Goal: Transaction & Acquisition: Purchase product/service

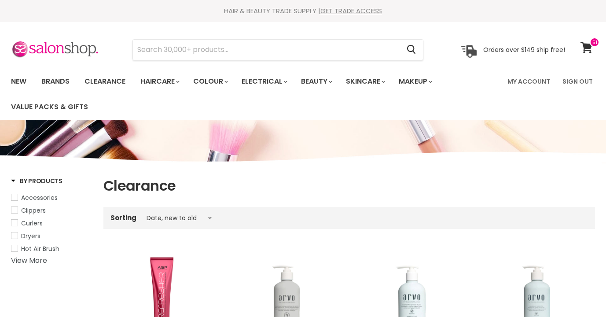
select select "created-descending"
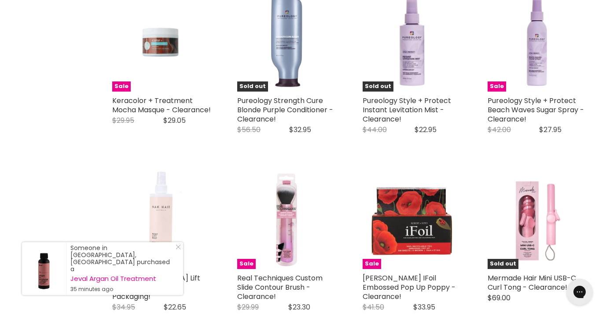
scroll to position [1810, 0]
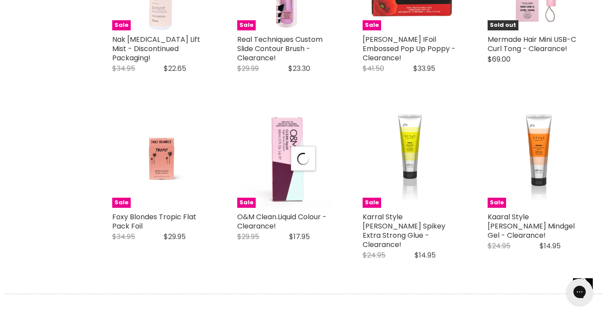
select select "created-descending"
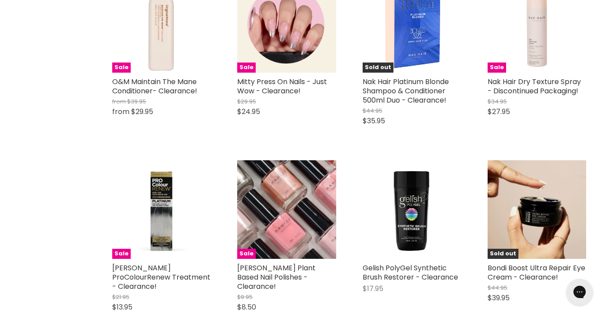
scroll to position [3505, 0]
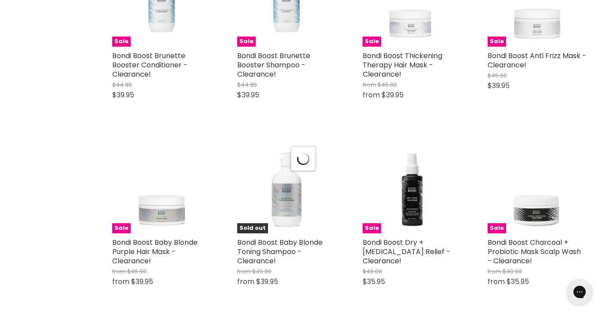
select select "created-descending"
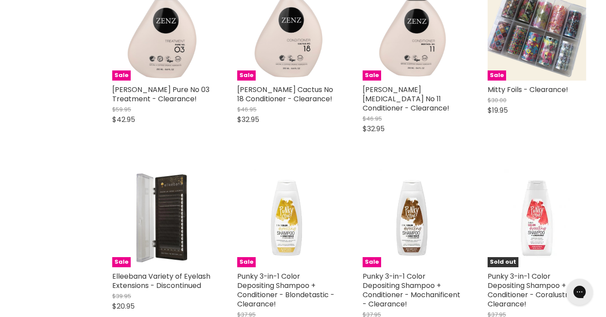
scroll to position [6323, 0]
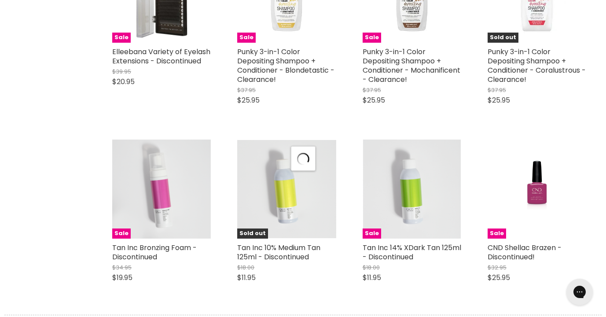
scroll to position [6587, 0]
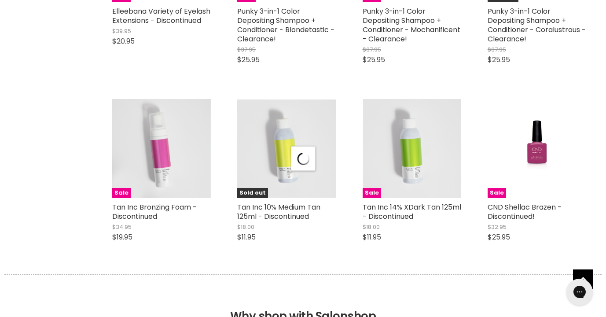
select select "created-descending"
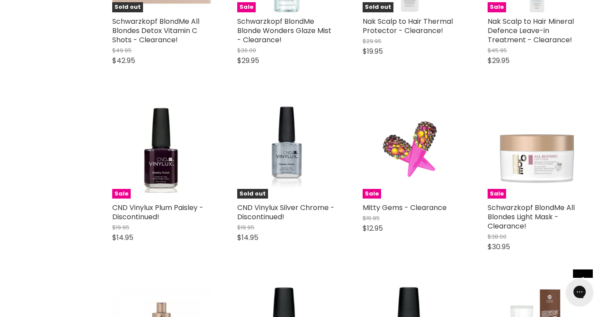
scroll to position [8426, 0]
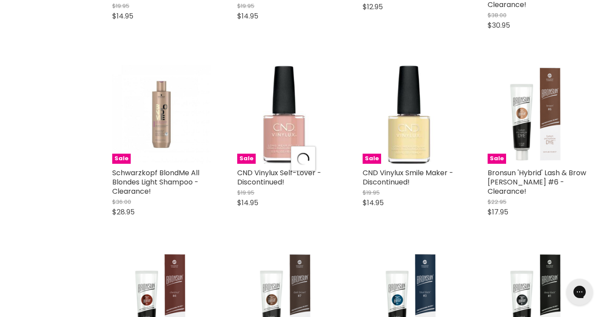
scroll to position [8729, 0]
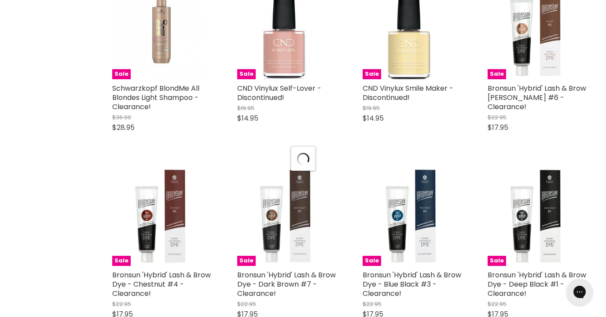
select select "created-descending"
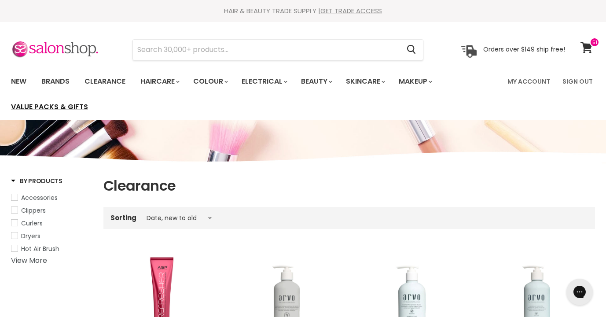
scroll to position [0, 0]
click at [21, 76] on link "New" at bounding box center [18, 81] width 29 height 18
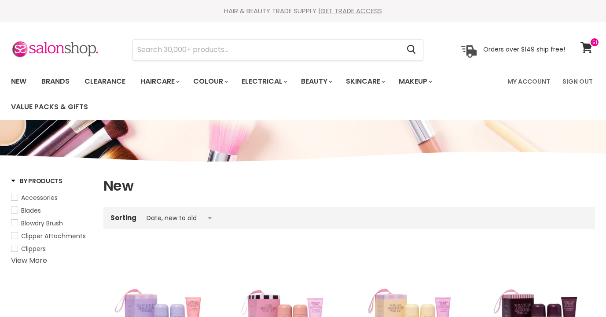
select select "created-descending"
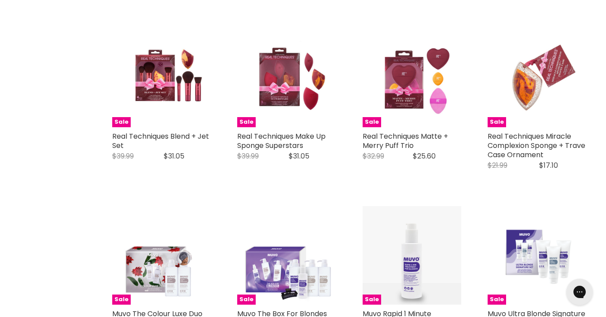
scroll to position [1585, 0]
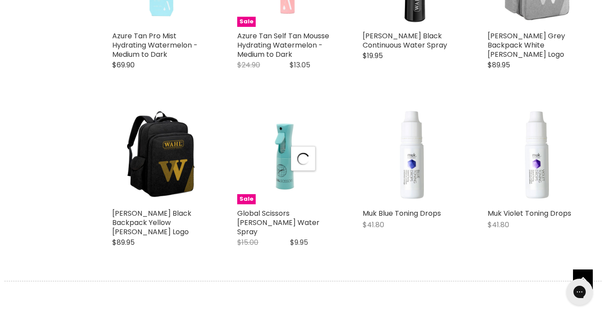
select select "created-descending"
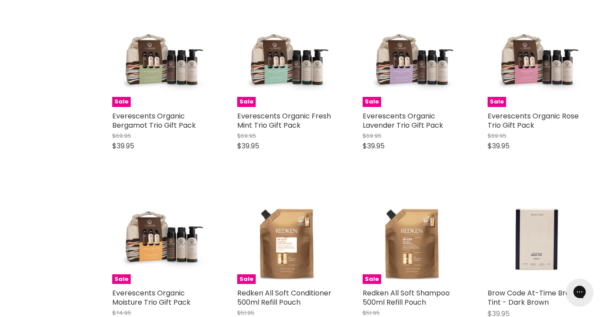
scroll to position [3847, 0]
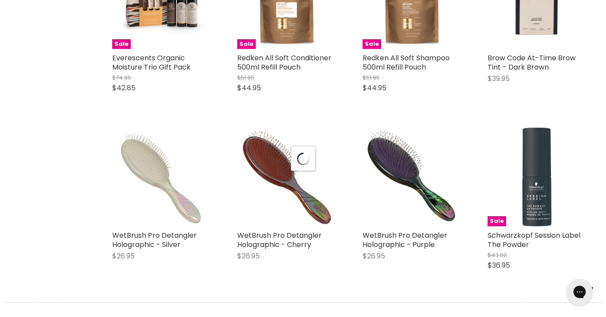
select select "created-descending"
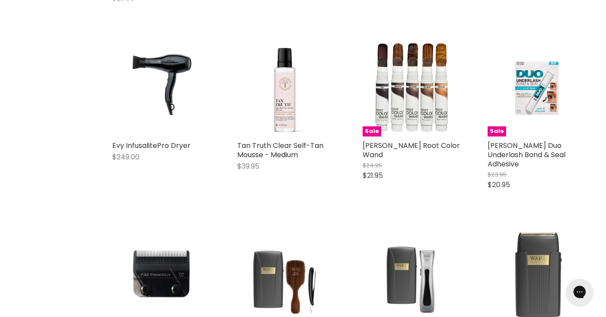
scroll to position [5571, 0]
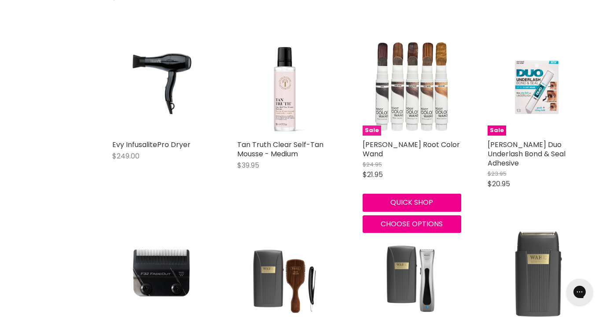
click at [406, 74] on img "Main content" at bounding box center [412, 86] width 99 height 90
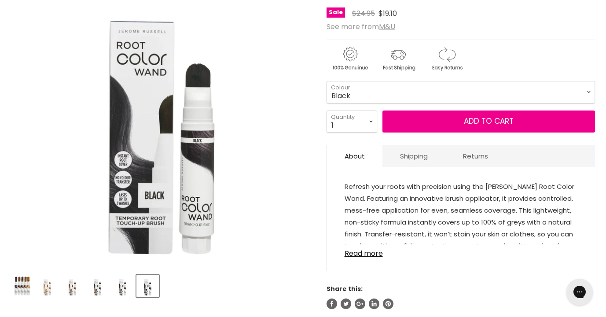
scroll to position [164, 0]
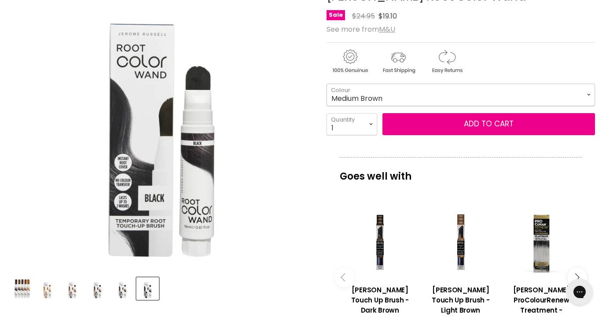
select select "Medium Brown"
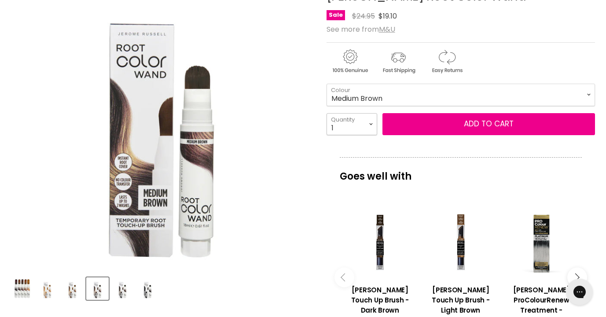
select select "2"
type input "2"
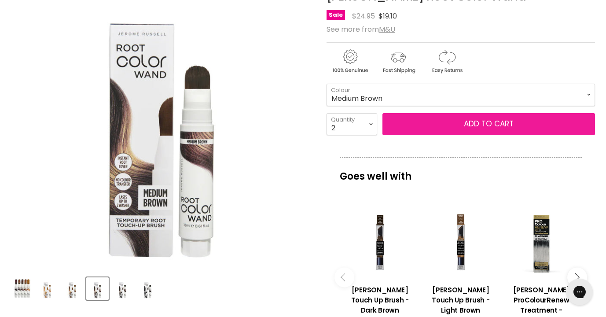
click at [453, 124] on button "Add to cart" at bounding box center [489, 124] width 213 height 22
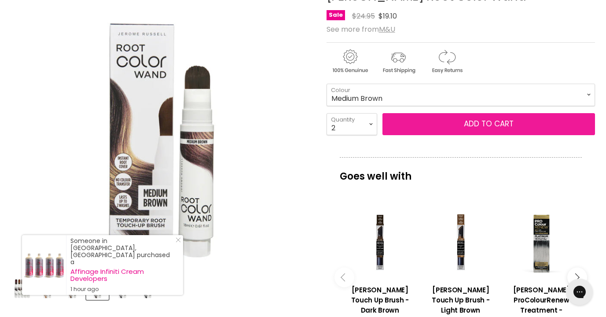
click at [468, 123] on button "Add to cart" at bounding box center [489, 124] width 213 height 22
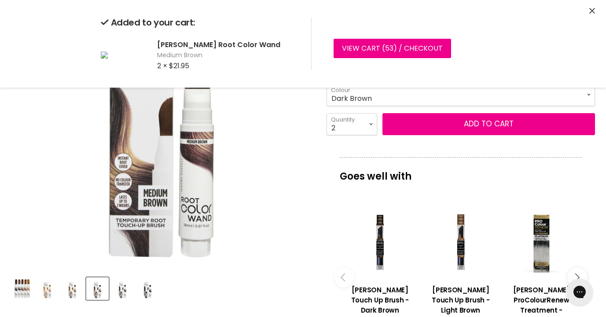
select select "Dark Brown"
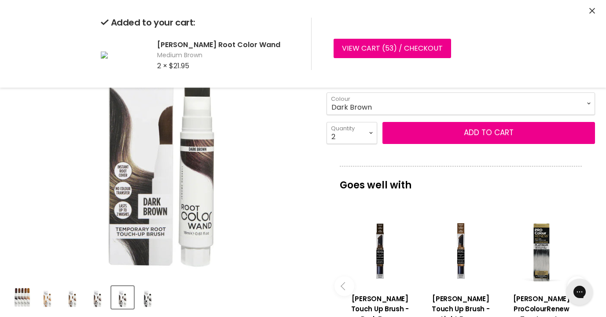
scroll to position [155, 0]
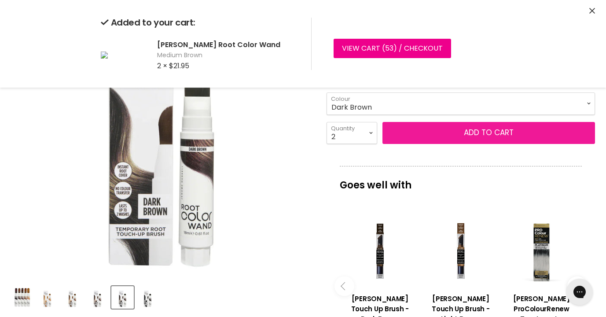
click at [493, 132] on button "Add to cart" at bounding box center [489, 133] width 213 height 22
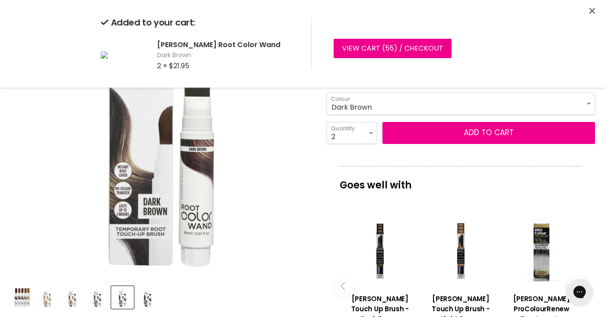
click at [591, 9] on icon "Close" at bounding box center [592, 11] width 6 height 6
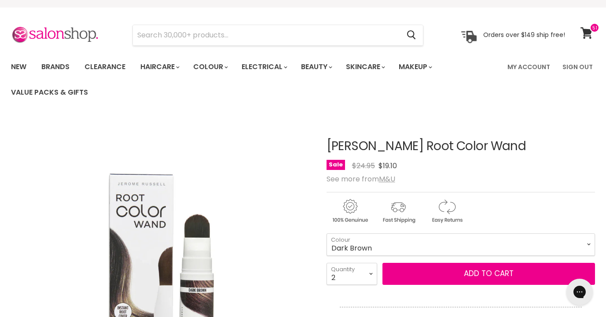
scroll to position [13, 0]
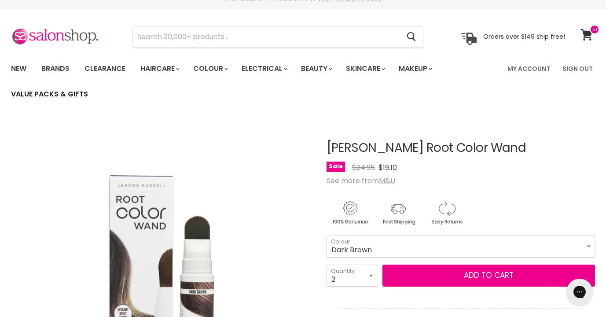
click at [47, 92] on link "Value Packs & Gifts" at bounding box center [49, 94] width 90 height 18
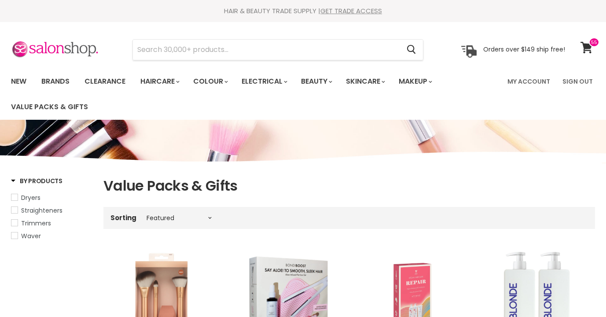
select select "manual"
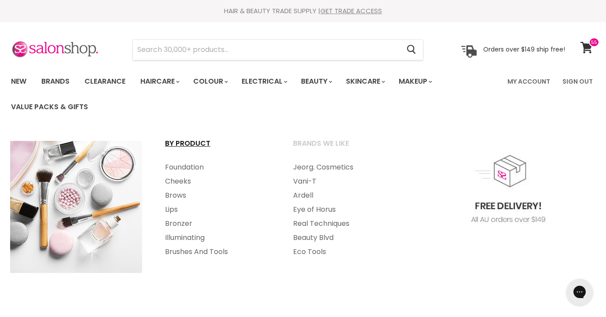
click at [189, 145] on link "By Product" at bounding box center [217, 147] width 126 height 22
click at [305, 196] on link "Ardell" at bounding box center [345, 195] width 126 height 14
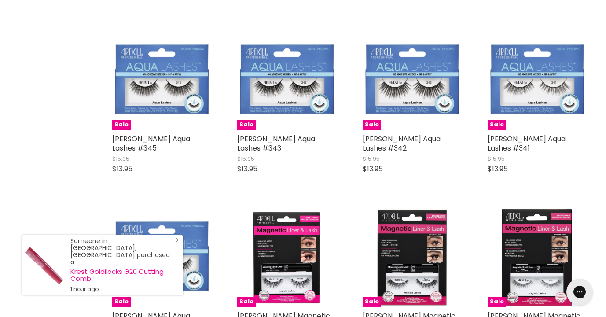
scroll to position [1785, 0]
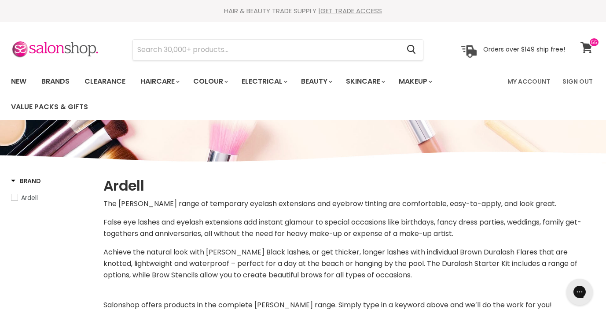
click at [586, 44] on icon at bounding box center [587, 47] width 12 height 11
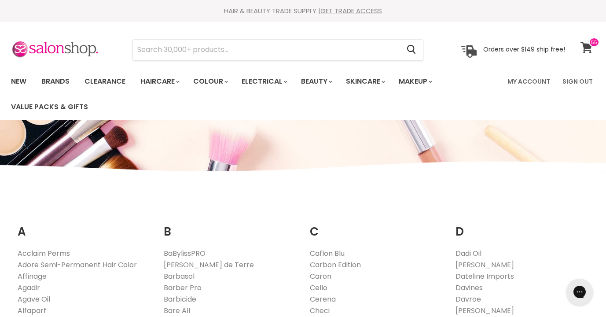
click at [587, 43] on icon at bounding box center [587, 47] width 12 height 11
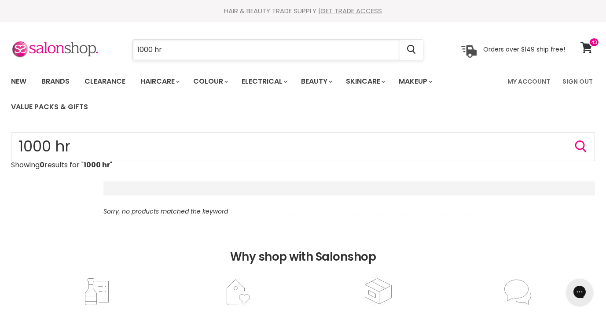
click at [174, 52] on input "1000 hr" at bounding box center [266, 50] width 267 height 20
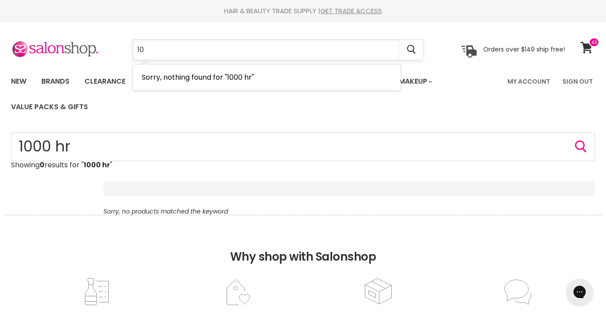
type input "1"
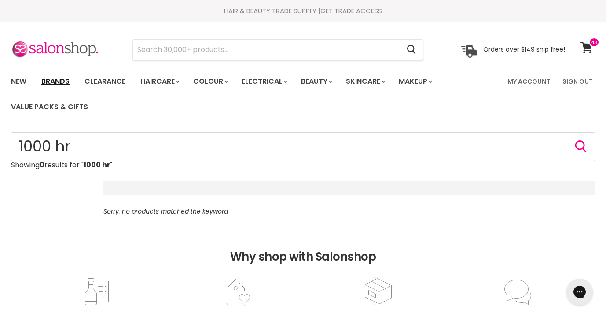
click at [59, 82] on link "Brands" at bounding box center [55, 81] width 41 height 18
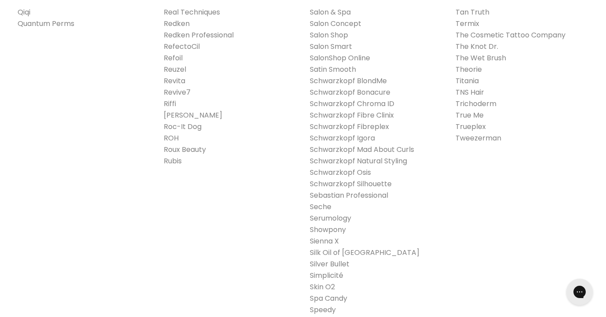
scroll to position [1418, 0]
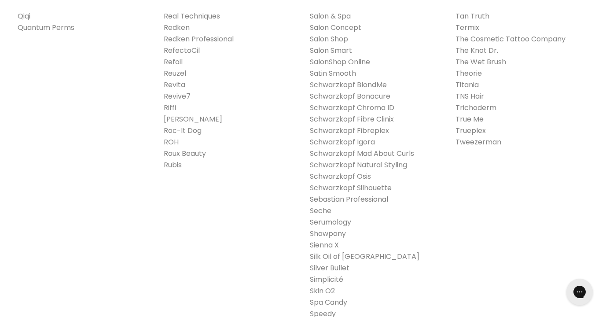
click at [353, 197] on link "Sebastian Professional" at bounding box center [349, 199] width 78 height 10
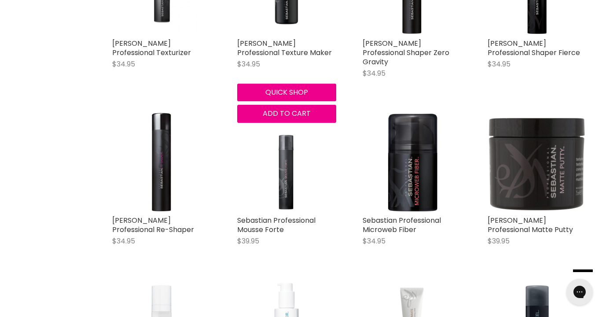
scroll to position [903, 0]
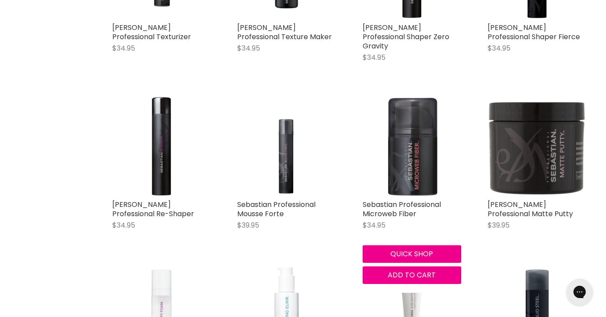
click at [417, 124] on img "Main content" at bounding box center [411, 146] width 70 height 99
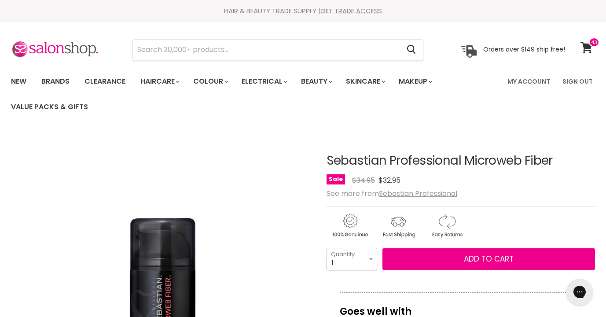
select select "4"
type input "4"
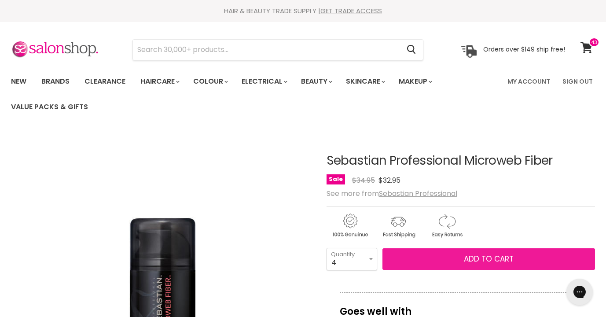
click at [449, 252] on button "Add to cart" at bounding box center [489, 259] width 213 height 22
click at [471, 254] on span "Add to cart" at bounding box center [489, 259] width 50 height 11
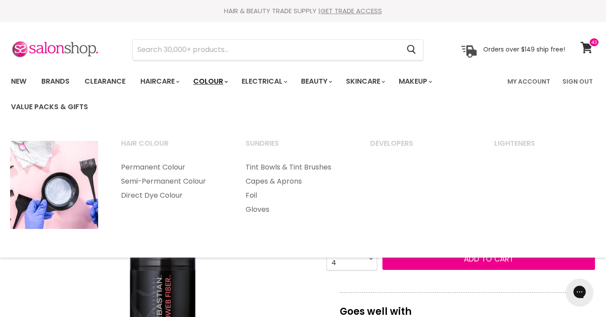
click at [209, 77] on link "Colour" at bounding box center [210, 81] width 47 height 18
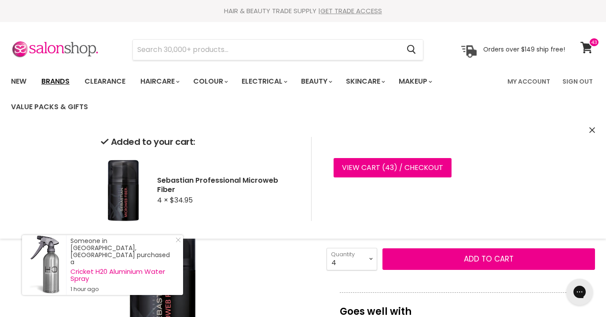
click at [63, 80] on link "Brands" at bounding box center [55, 81] width 41 height 18
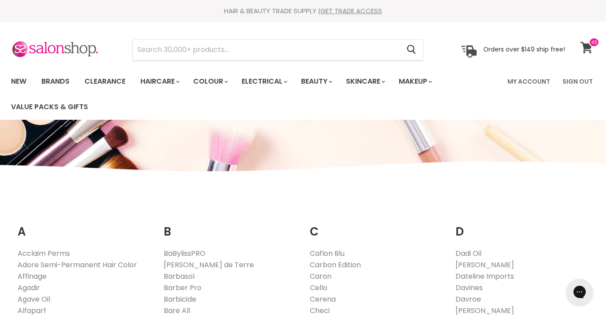
click at [589, 44] on span at bounding box center [594, 42] width 11 height 10
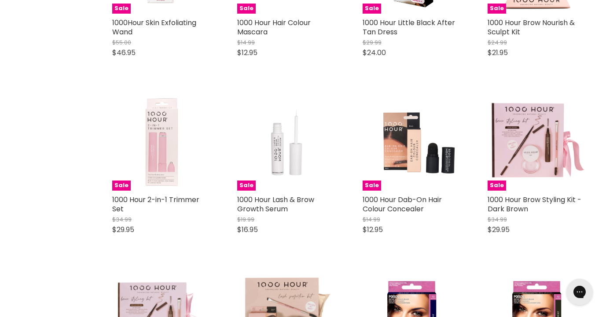
scroll to position [489, 0]
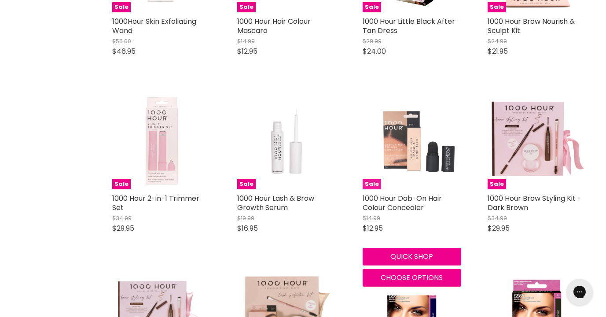
click at [397, 143] on img "Main content" at bounding box center [412, 140] width 99 height 99
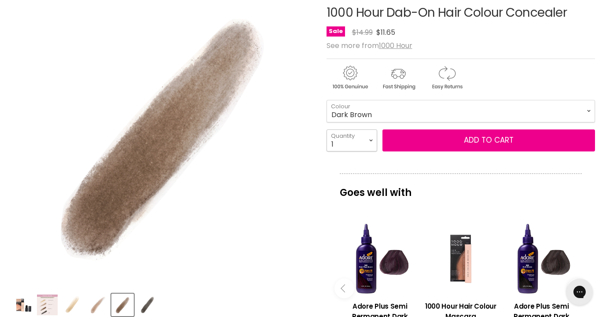
select select "3"
type input "3"
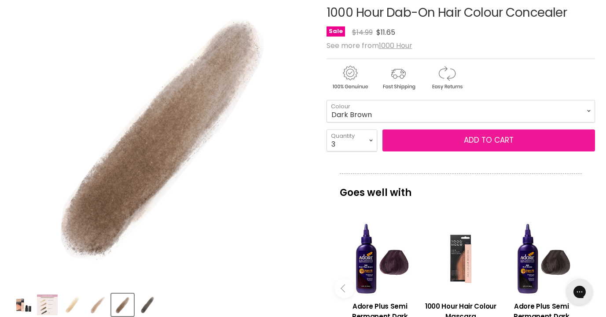
click at [479, 141] on span "Add to cart" at bounding box center [489, 140] width 50 height 11
click at [462, 135] on button "Add to cart" at bounding box center [489, 140] width 213 height 22
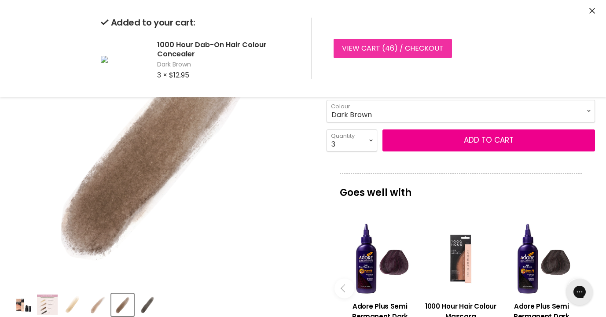
click at [409, 39] on link "View cart ( 46 ) / Checkout" at bounding box center [393, 48] width 118 height 19
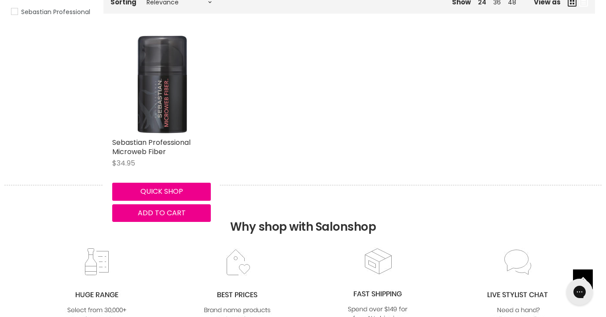
click at [156, 111] on img "Main content" at bounding box center [161, 84] width 70 height 99
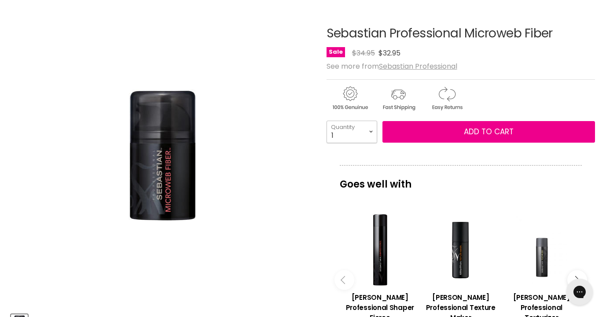
select select "3"
type input "3"
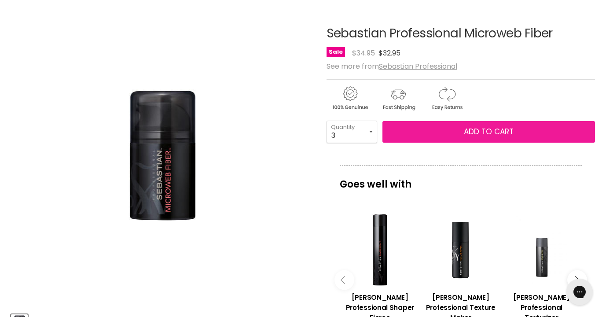
click at [442, 139] on button "Add to cart" at bounding box center [489, 132] width 213 height 22
click at [463, 129] on button "Add to cart" at bounding box center [489, 132] width 213 height 22
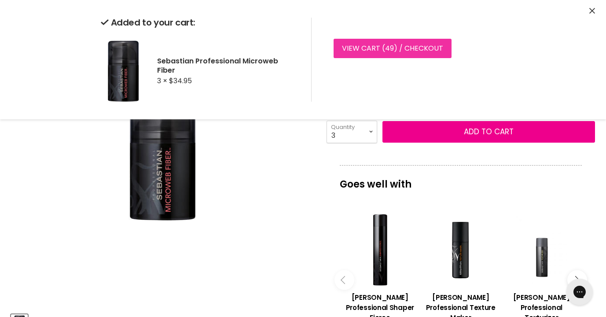
click at [381, 48] on link "View cart ( 49 ) / Checkout" at bounding box center [393, 48] width 118 height 19
